Goal: Task Accomplishment & Management: Complete application form

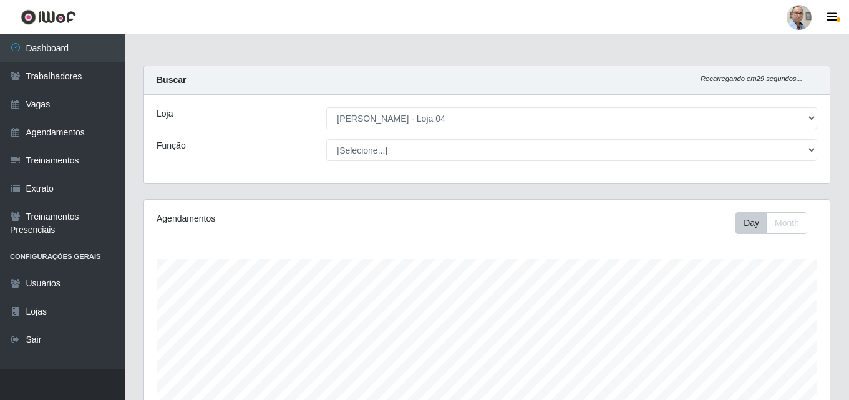
select select "251"
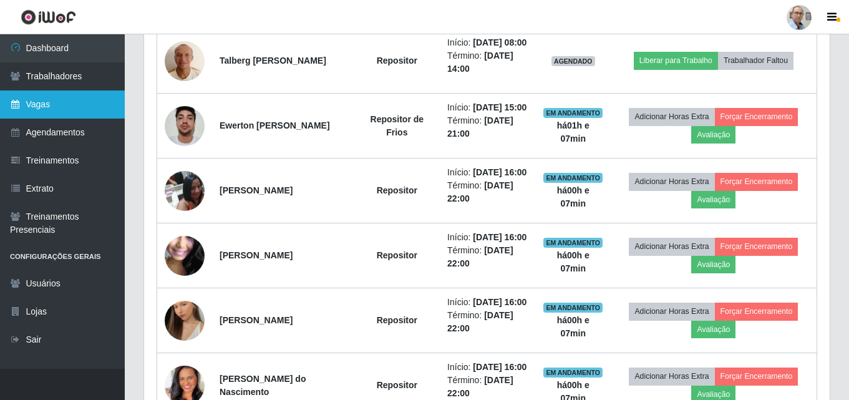
scroll to position [259, 685]
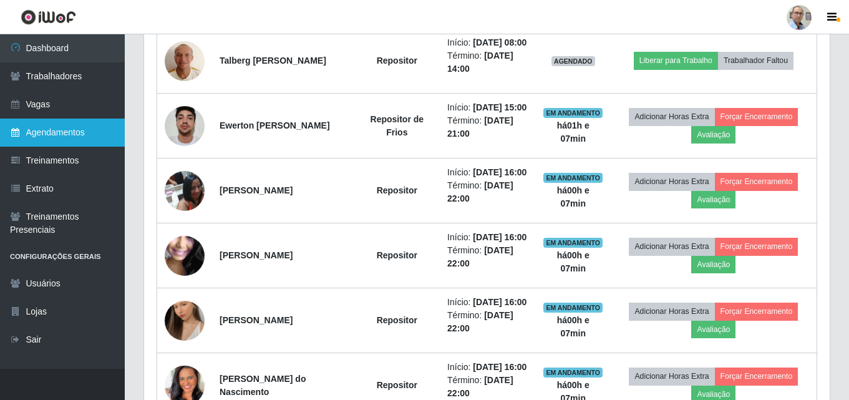
click at [57, 130] on link "Agendamentos" at bounding box center [62, 132] width 125 height 28
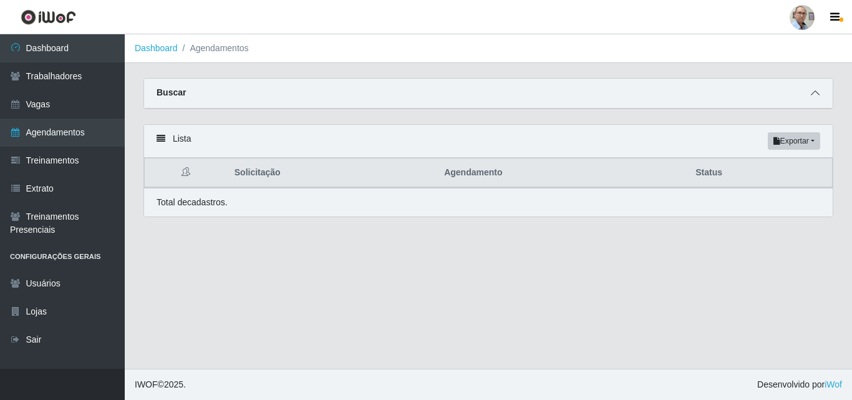
click at [816, 97] on icon at bounding box center [815, 93] width 9 height 9
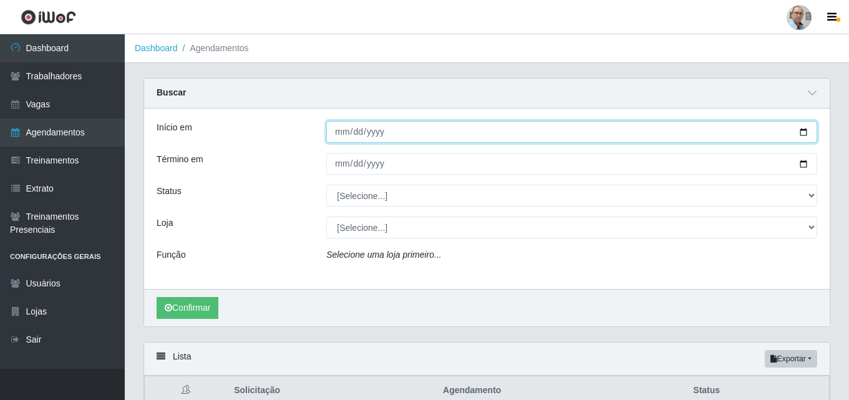
click at [797, 127] on input "Início em" at bounding box center [571, 132] width 491 height 22
click at [808, 134] on input "Início em" at bounding box center [571, 132] width 491 height 22
type input "[DATE]"
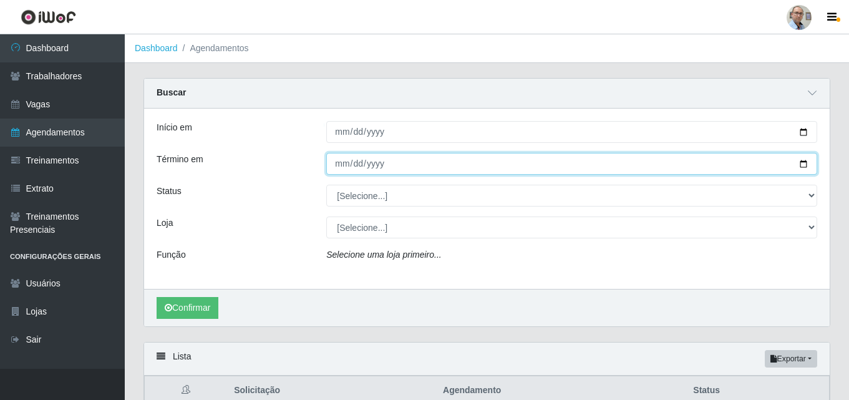
click at [801, 167] on input "Término em" at bounding box center [571, 164] width 491 height 22
type input "[DATE]"
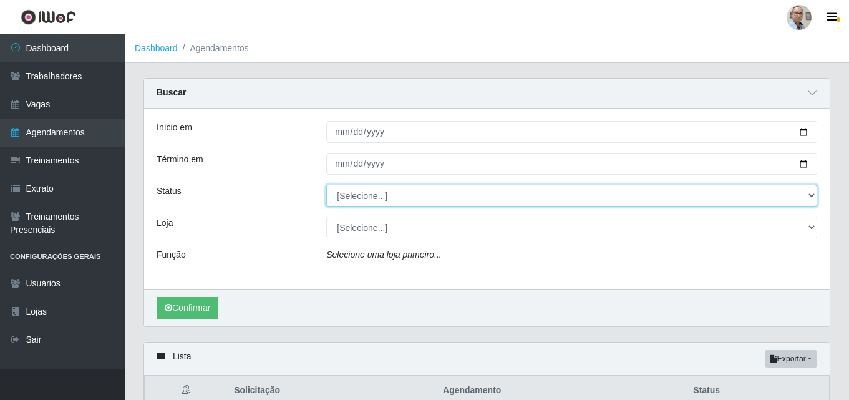
click at [597, 185] on select "[Selecione...] AGENDADO AGUARDANDO LIBERAR EM ANDAMENTO EM REVISÃO FINALIZADO C…" at bounding box center [571, 196] width 491 height 22
select select "AGENDADO"
click at [326, 185] on select "[Selecione...] AGENDADO AGUARDANDO LIBERAR EM ANDAMENTO EM REVISÃO FINALIZADO C…" at bounding box center [571, 196] width 491 height 22
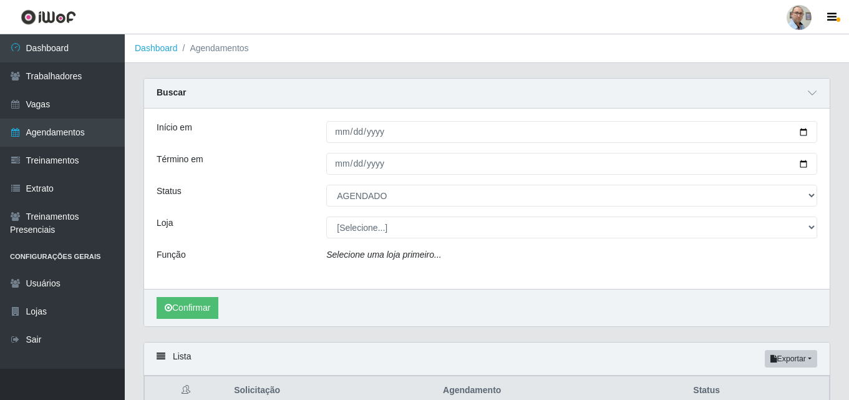
click at [532, 239] on div "Início em [DATE] Término em [DATE] Status [Selecione...] AGENDADO AGUARDANDO LI…" at bounding box center [486, 199] width 685 height 180
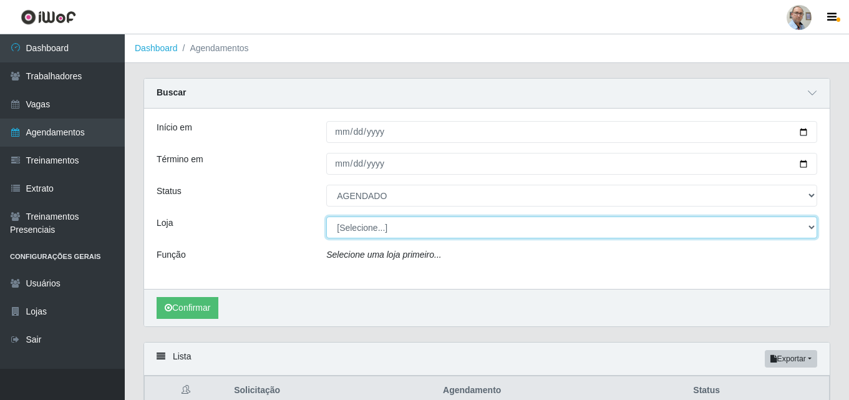
click at [529, 227] on select "[Selecione...] Mar Vermelho - Loja 04" at bounding box center [571, 227] width 491 height 22
select select "251"
click at [326, 217] on select "[Selecione...] Mar Vermelho - Loja 04" at bounding box center [571, 227] width 491 height 22
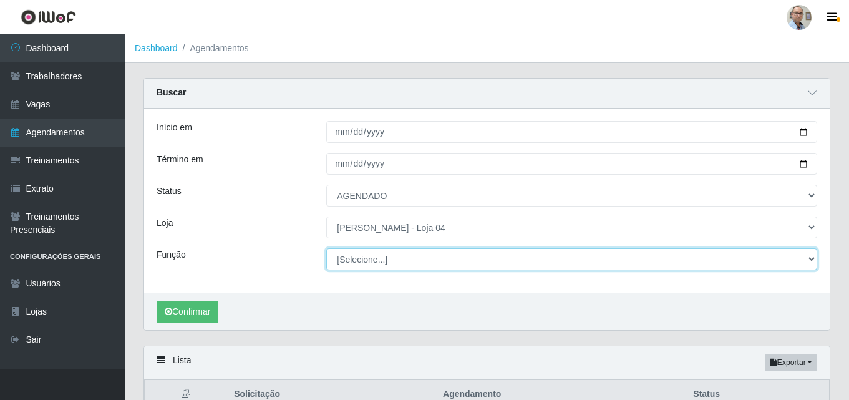
click at [430, 258] on select "[Selecione...] ASG ASG + ASG ++ Auxiliar de Depósito Auxiliar de Depósito + Aux…" at bounding box center [571, 259] width 491 height 22
select select "22"
click at [326, 249] on select "[Selecione...] ASG ASG + ASG ++ Auxiliar de Depósito Auxiliar de Depósito + Aux…" at bounding box center [571, 259] width 491 height 22
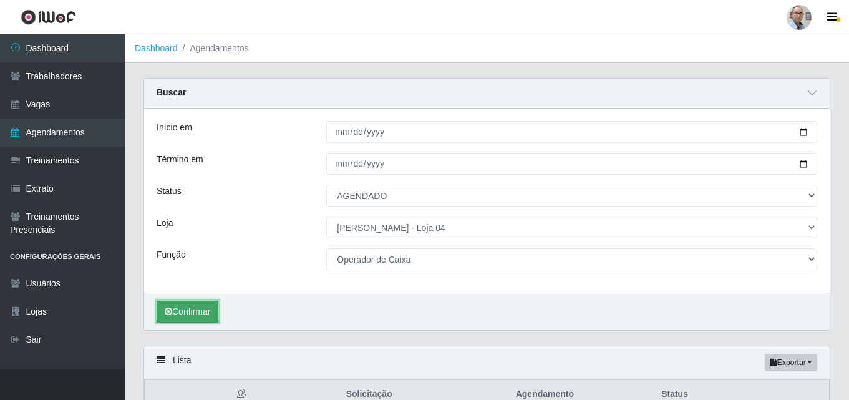
click at [186, 314] on button "Confirmar" at bounding box center [188, 312] width 62 height 22
click at [198, 305] on button "Confirmar" at bounding box center [188, 312] width 62 height 22
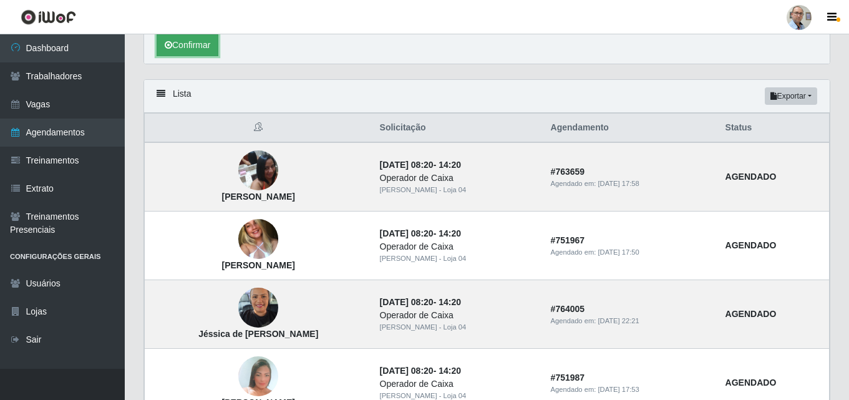
scroll to position [263, 0]
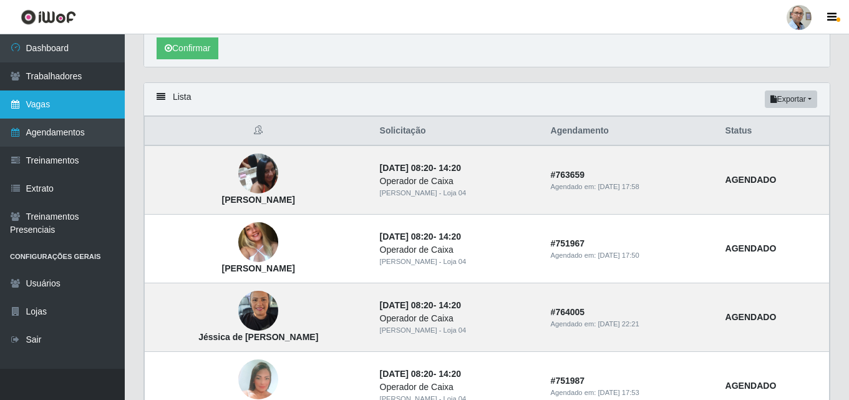
click at [42, 104] on link "Vagas" at bounding box center [62, 104] width 125 height 28
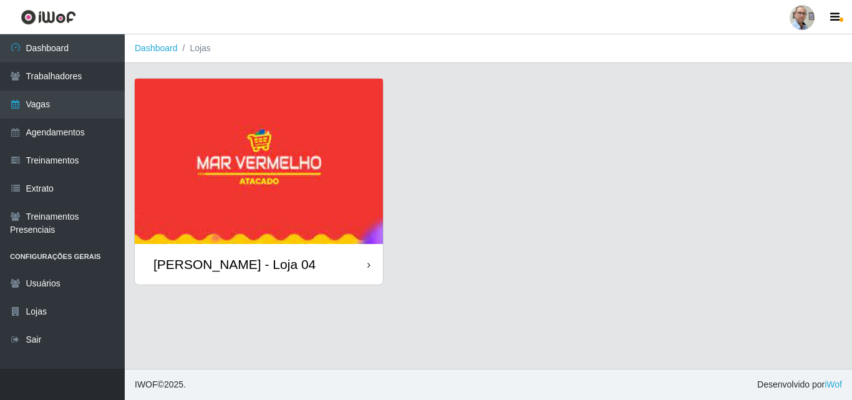
click at [197, 253] on div "[PERSON_NAME] - Loja 04" at bounding box center [259, 264] width 248 height 41
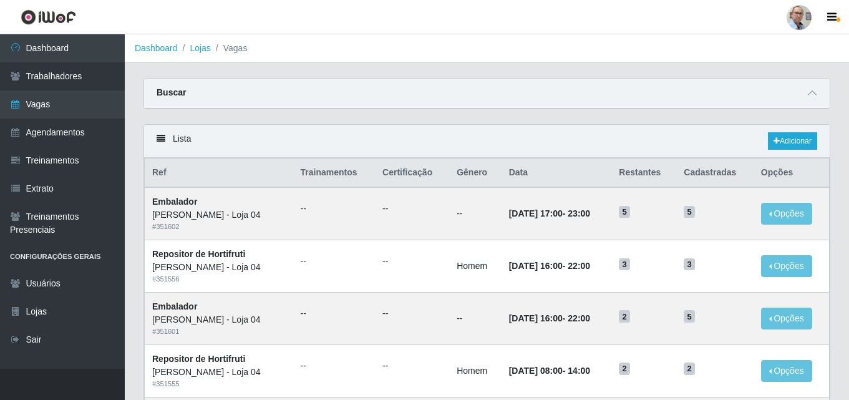
click at [811, 101] on div "Buscar" at bounding box center [486, 94] width 685 height 30
click at [812, 87] on span at bounding box center [811, 93] width 15 height 14
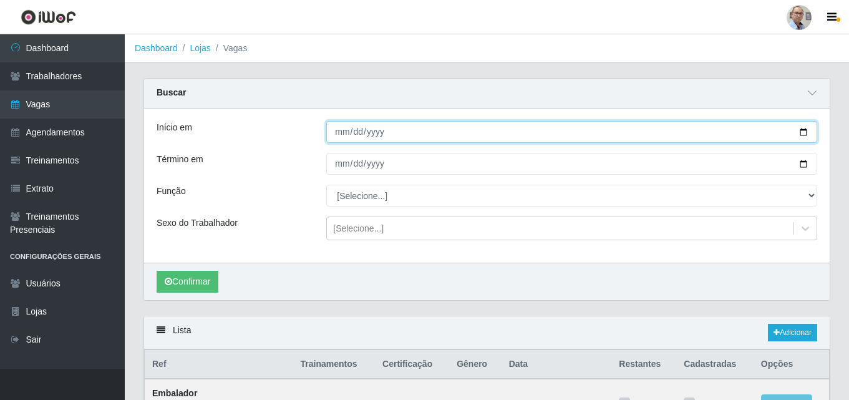
click at [804, 129] on input "Início em" at bounding box center [571, 132] width 491 height 22
type input "[DATE]"
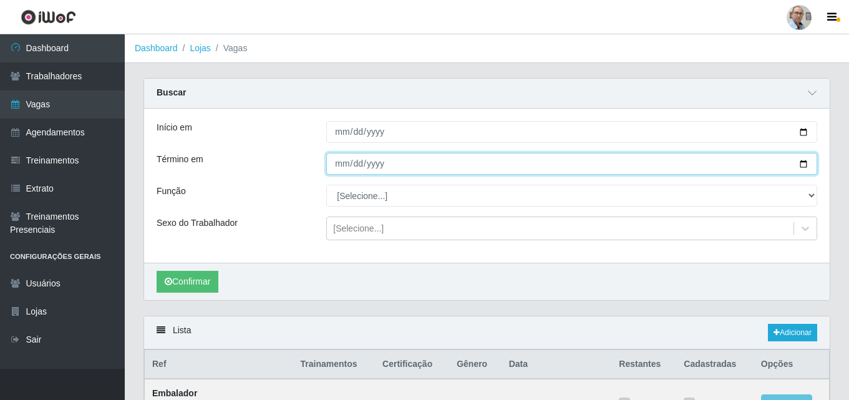
click at [806, 165] on input "Término em" at bounding box center [571, 164] width 491 height 22
type input "[DATE]"
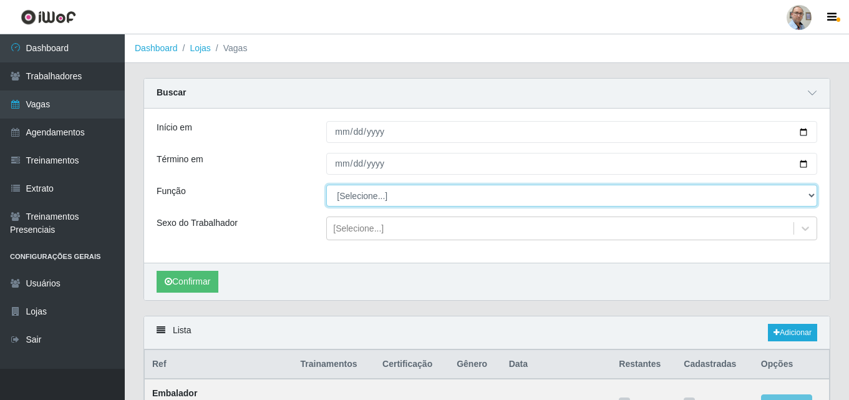
click at [801, 195] on select "[Selecione...] ASG ASG + ASG ++ Auxiliar de Depósito Auxiliar de Depósito + Aux…" at bounding box center [571, 196] width 491 height 22
select select "22"
click at [326, 185] on select "[Selecione...] ASG ASG + ASG ++ Auxiliar de Depósito Auxiliar de Depósito + Aux…" at bounding box center [571, 196] width 491 height 22
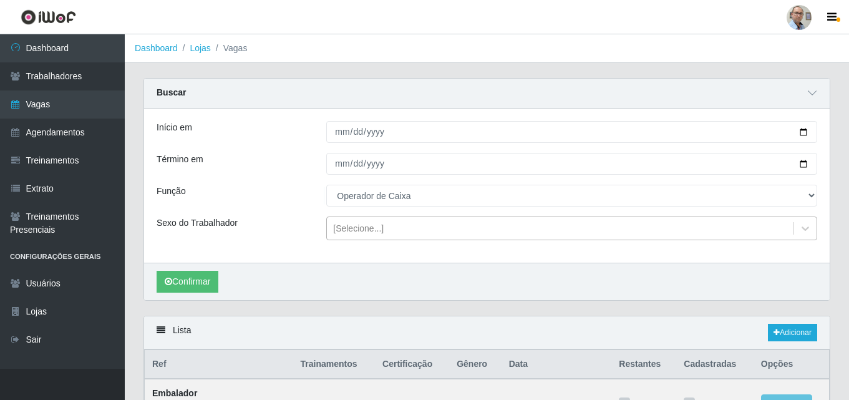
click at [389, 224] on div "[Selecione...]" at bounding box center [560, 228] width 466 height 21
click at [191, 283] on button "Confirmar" at bounding box center [188, 282] width 62 height 22
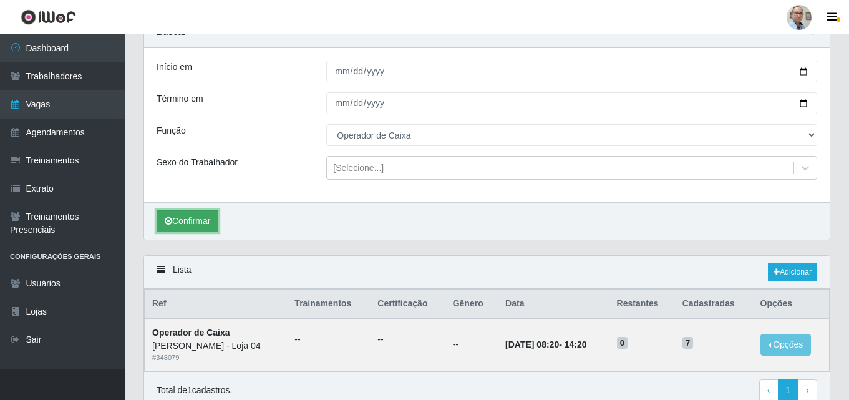
scroll to position [117, 0]
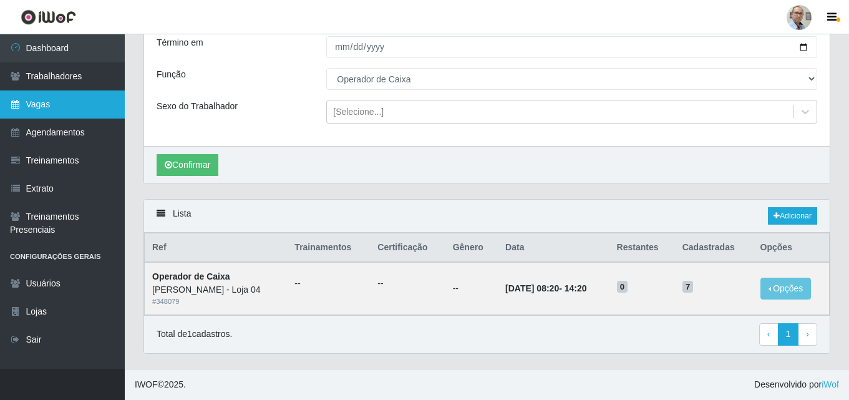
click at [75, 105] on link "Vagas" at bounding box center [62, 104] width 125 height 28
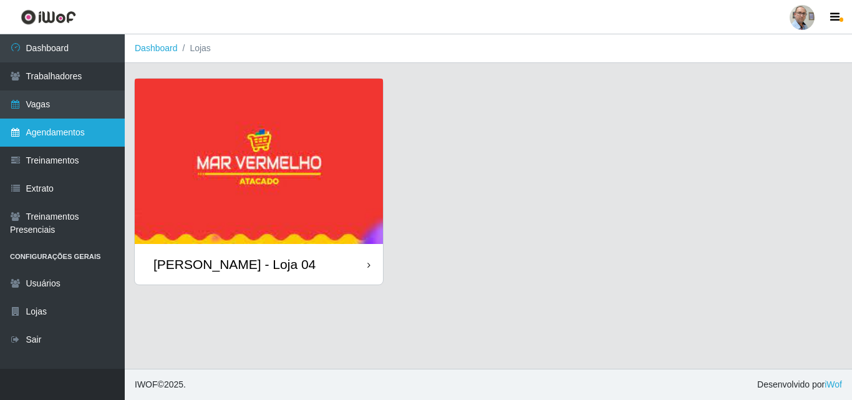
click at [72, 135] on link "Agendamentos" at bounding box center [62, 132] width 125 height 28
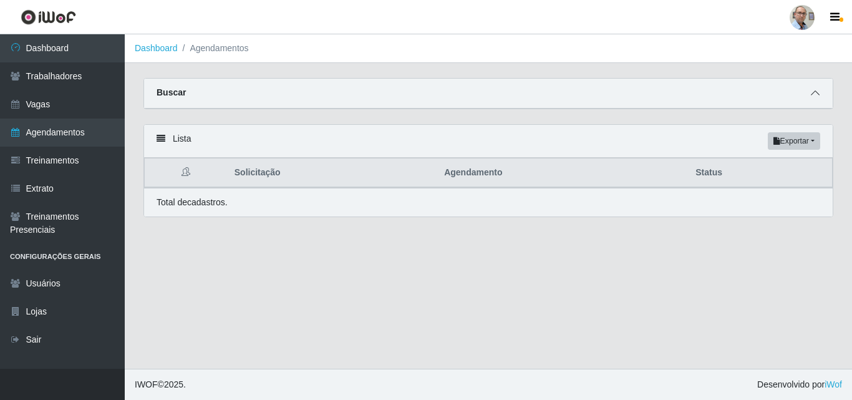
click at [811, 97] on icon at bounding box center [815, 93] width 9 height 9
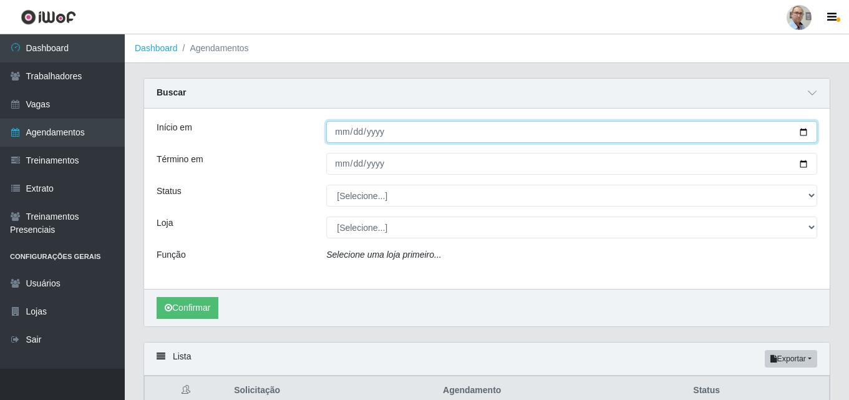
click at [801, 131] on input "Início em" at bounding box center [571, 132] width 491 height 22
type input "[DATE]"
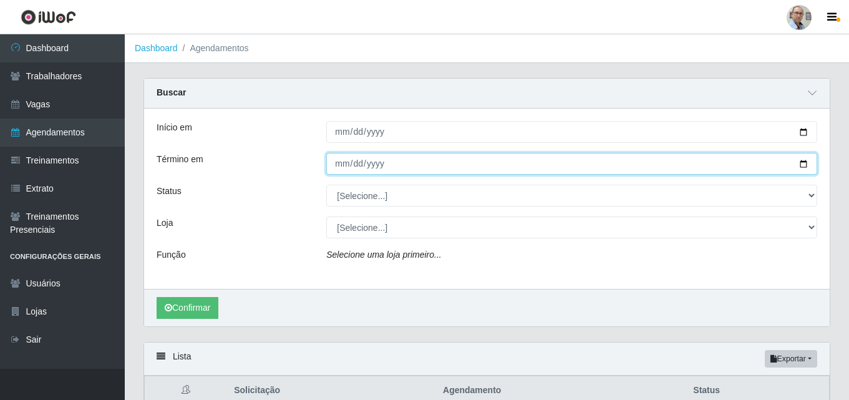
click at [801, 163] on input "Término em" at bounding box center [571, 164] width 491 height 22
type input "[DATE]"
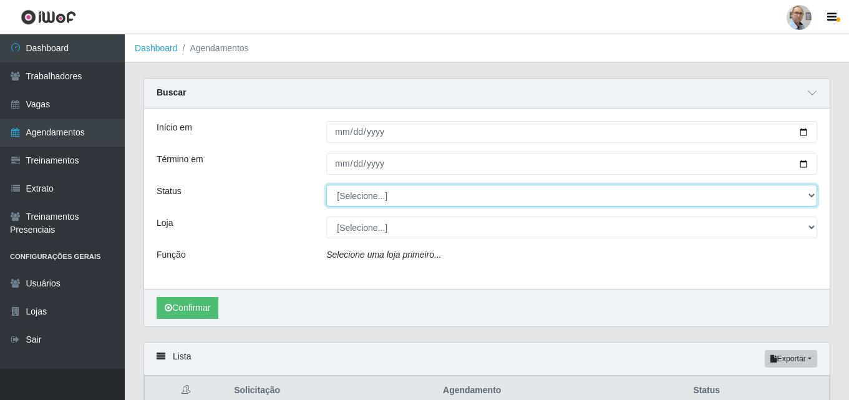
click at [692, 191] on select "[Selecione...] AGENDADO AGUARDANDO LIBERAR EM ANDAMENTO EM REVISÃO FINALIZADO C…" at bounding box center [571, 196] width 491 height 22
select select "AGENDADO"
click at [326, 185] on select "[Selecione...] AGENDADO AGUARDANDO LIBERAR EM ANDAMENTO EM REVISÃO FINALIZADO C…" at bounding box center [571, 196] width 491 height 22
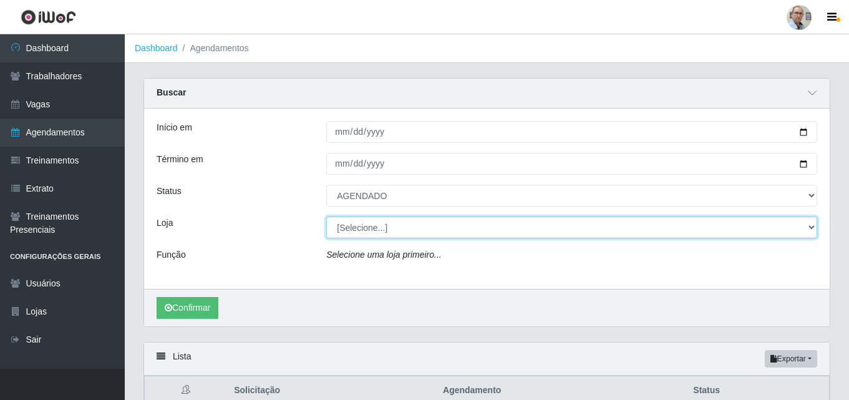
click at [389, 230] on select "[Selecione...] Mar Vermelho - Loja 04" at bounding box center [571, 227] width 491 height 22
select select "251"
click at [326, 217] on select "[Selecione...] Mar Vermelho - Loja 04" at bounding box center [571, 227] width 491 height 22
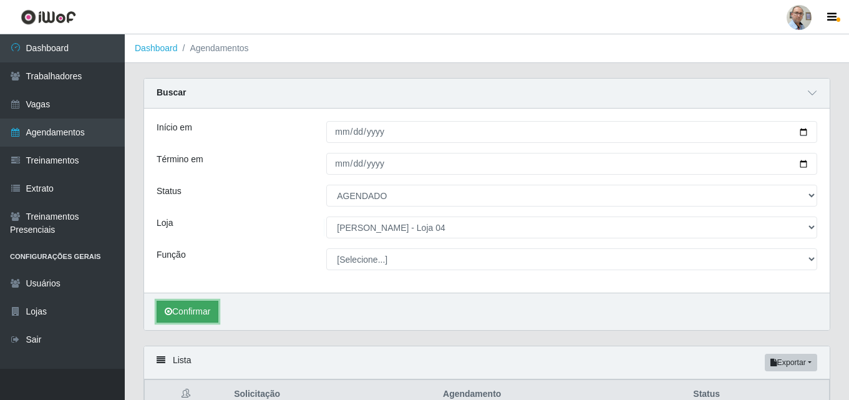
click at [195, 309] on button "Confirmar" at bounding box center [188, 312] width 62 height 22
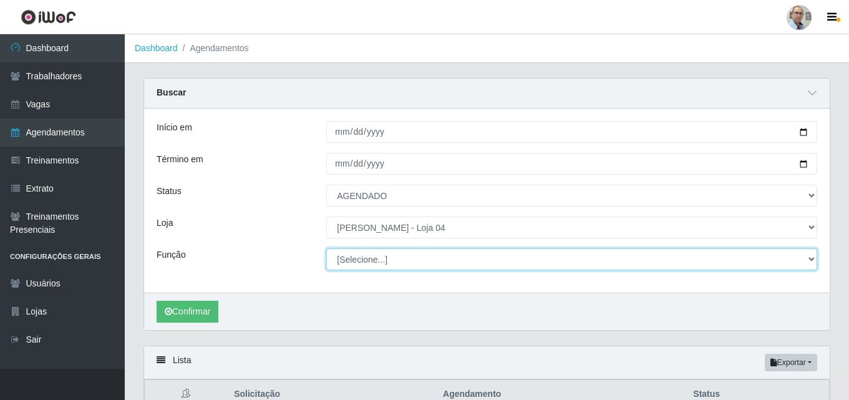
click at [364, 263] on select "[Selecione...] ASG ASG + ASG ++ Auxiliar de Depósito Auxiliar de Depósito + Aux…" at bounding box center [571, 259] width 491 height 22
select select "22"
click at [326, 249] on select "[Selecione...] ASG ASG + ASG ++ Auxiliar de Depósito Auxiliar de Depósito + Aux…" at bounding box center [571, 259] width 491 height 22
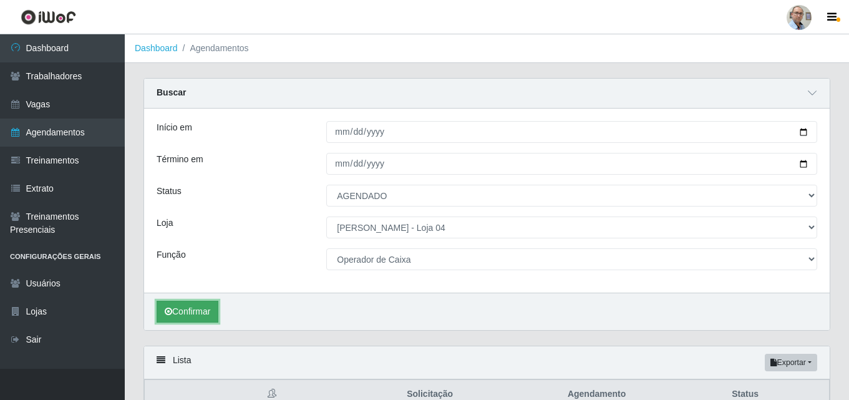
click at [210, 304] on button "Confirmar" at bounding box center [188, 312] width 62 height 22
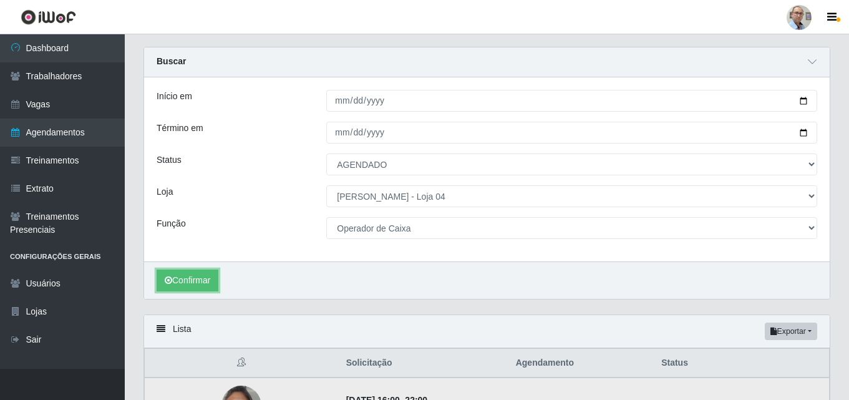
scroll to position [23, 0]
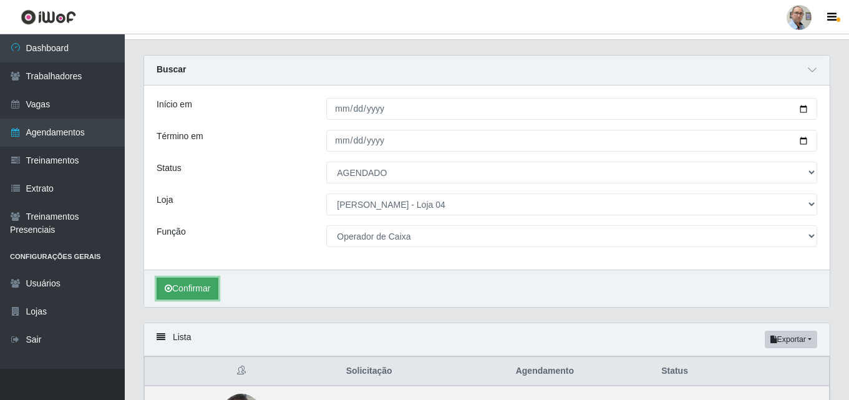
click at [193, 282] on button "Confirmar" at bounding box center [188, 289] width 62 height 22
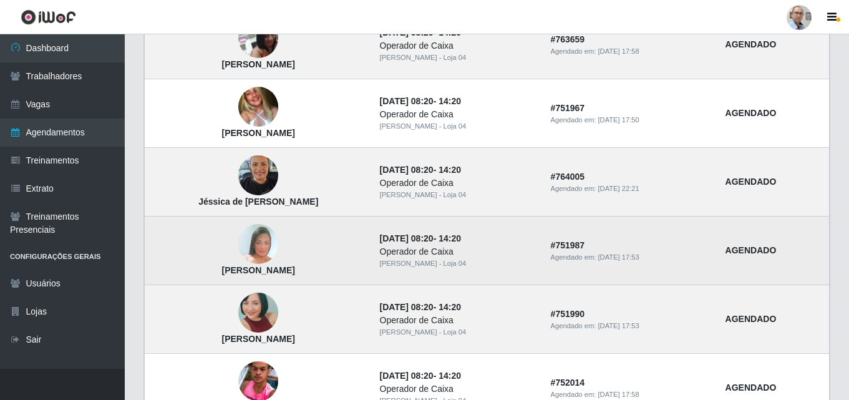
scroll to position [522, 0]
